Goal: Information Seeking & Learning: Learn about a topic

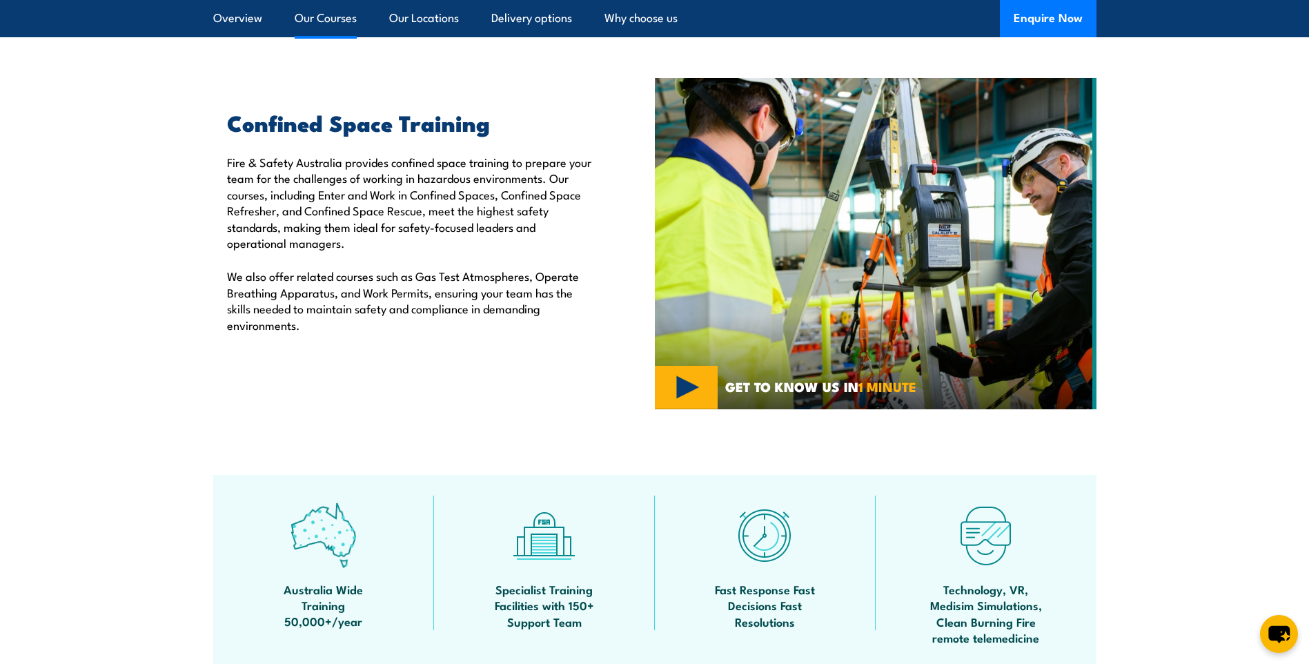
click at [345, 13] on link "Our Courses" at bounding box center [326, 18] width 62 height 37
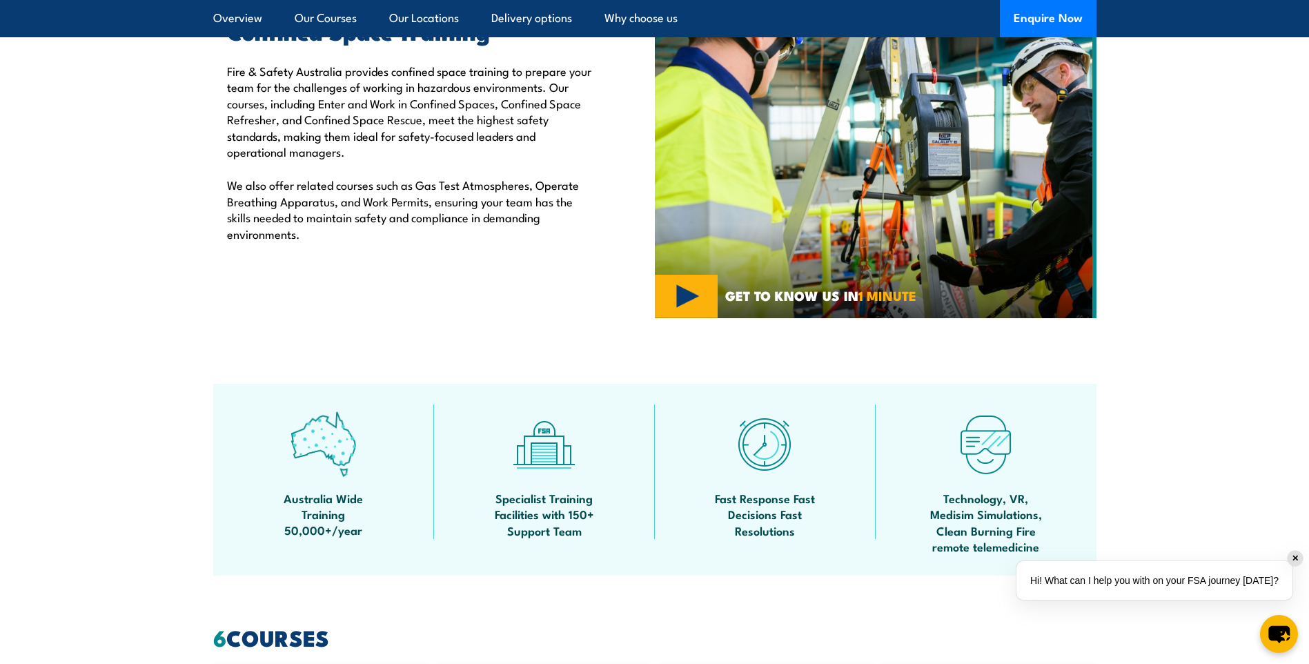
scroll to position [357, 0]
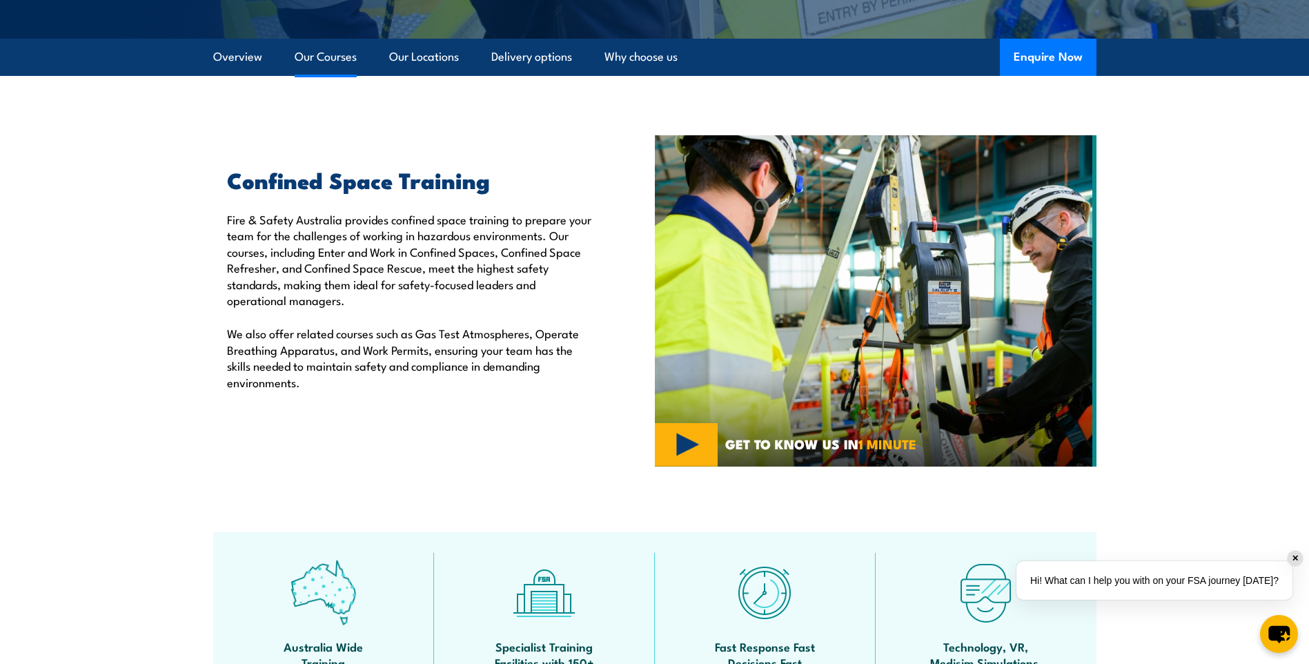
click at [320, 52] on link "Our Courses" at bounding box center [326, 57] width 62 height 37
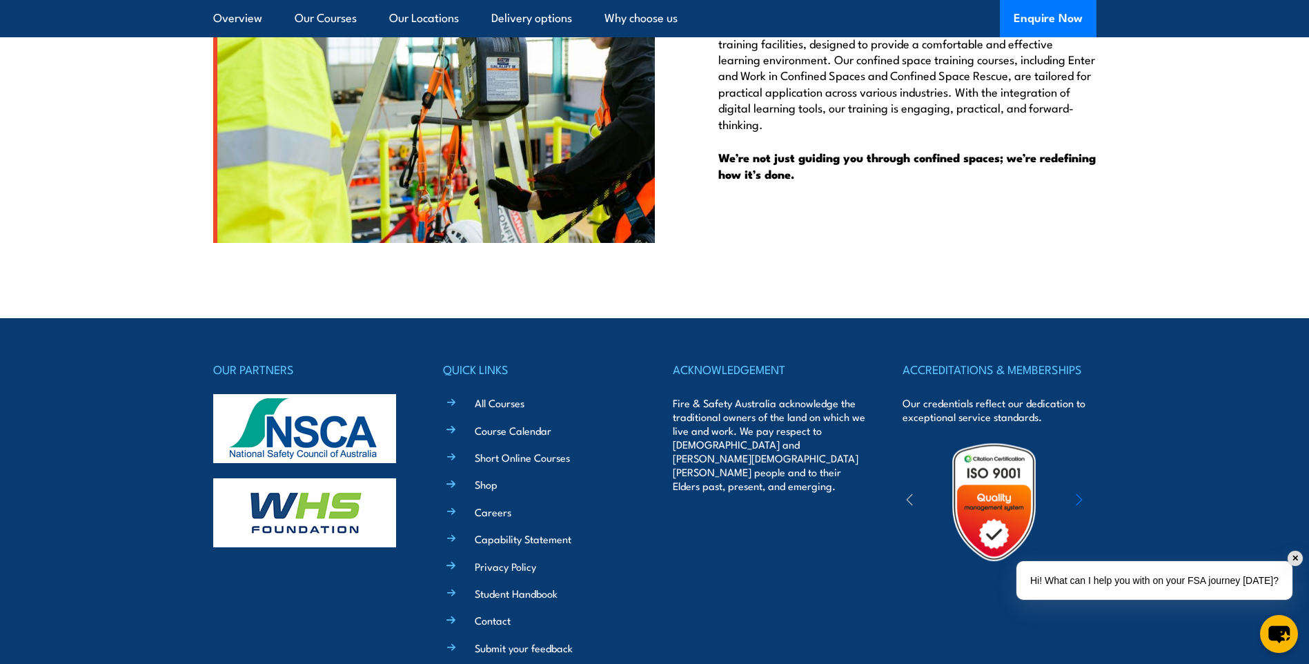
scroll to position [3587, 0]
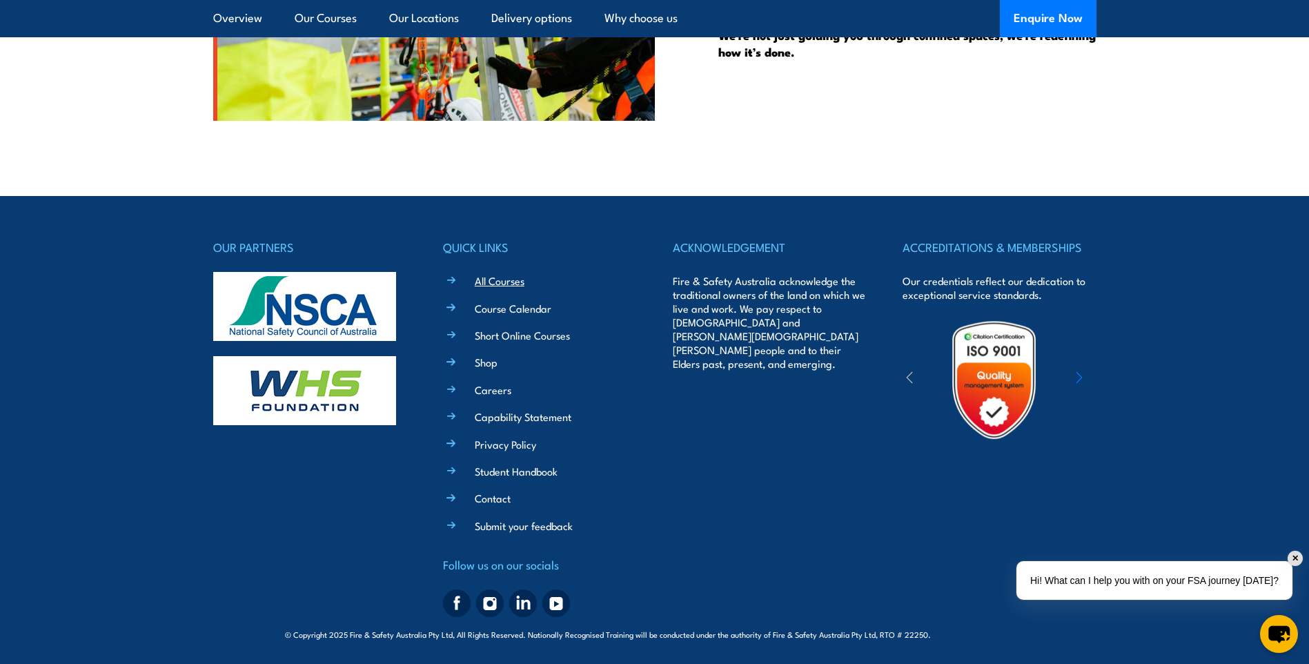
click at [514, 274] on link "All Courses" at bounding box center [500, 280] width 50 height 14
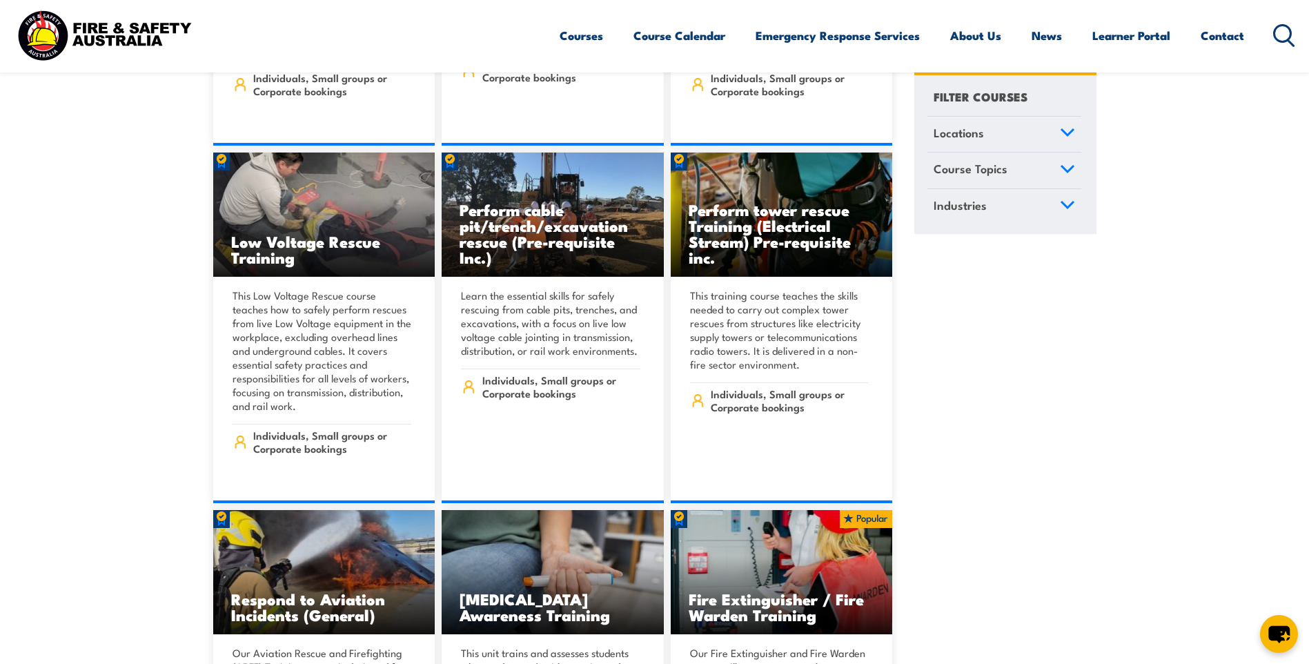
scroll to position [4967, 0]
